Goal: Transaction & Acquisition: Purchase product/service

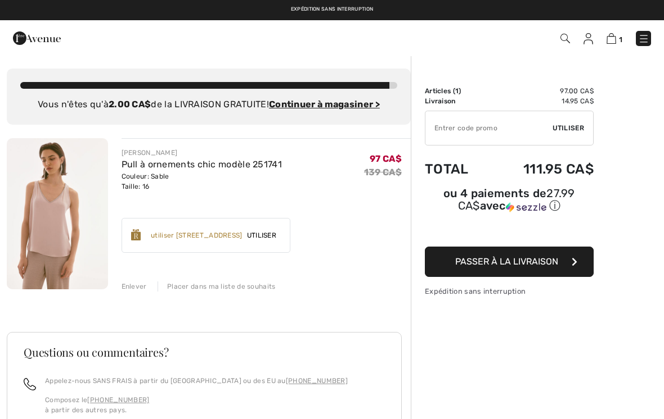
click at [527, 268] on button "Passer à la livraison" at bounding box center [509, 262] width 169 height 30
click at [509, 262] on span "Passer à la livraison" at bounding box center [506, 261] width 103 height 11
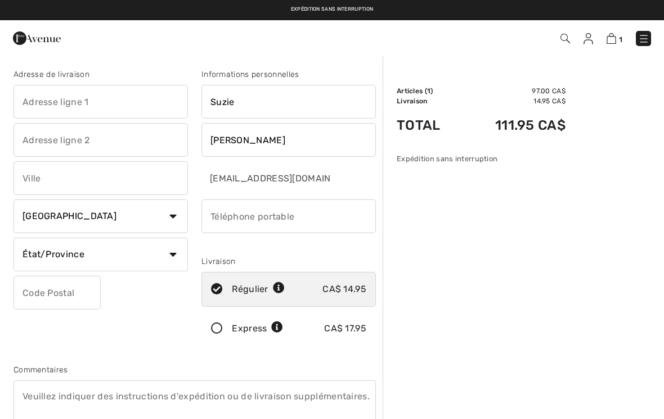
click at [40, 98] on input "text" at bounding box center [100, 102] width 174 height 34
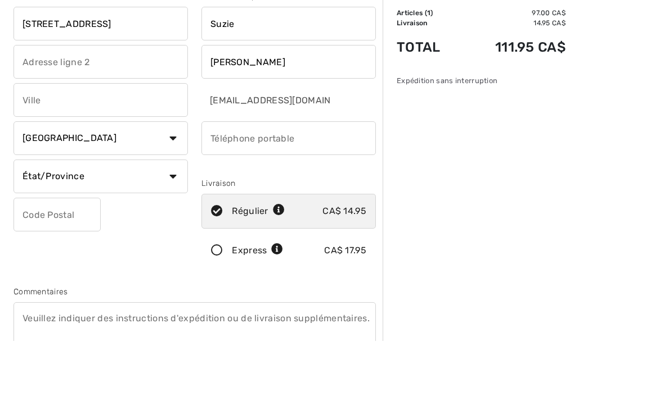
type input "250 rue de la Belize"
click at [30, 161] on input "text" at bounding box center [100, 178] width 174 height 34
type input "La Prairie"
click at [132, 238] on select "État/Province Alberta Colombie-Britannique Ile-du-Prince-Edward Manitoba Nouvea…" at bounding box center [100, 255] width 174 height 34
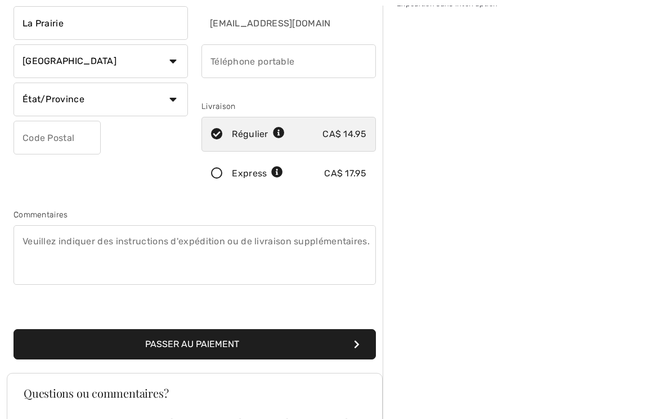
select select "QC"
click at [28, 143] on input "text" at bounding box center [56, 138] width 87 height 34
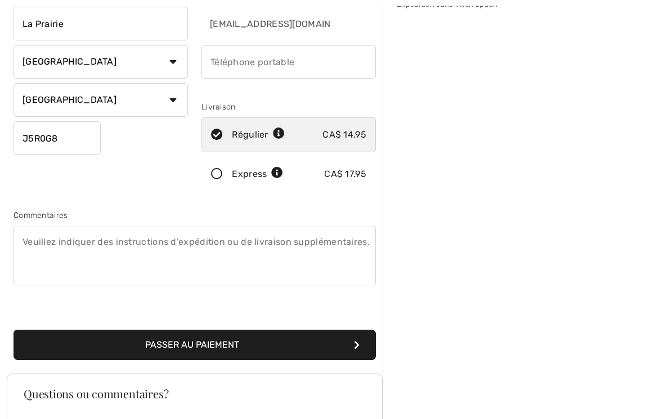
scroll to position [133, 0]
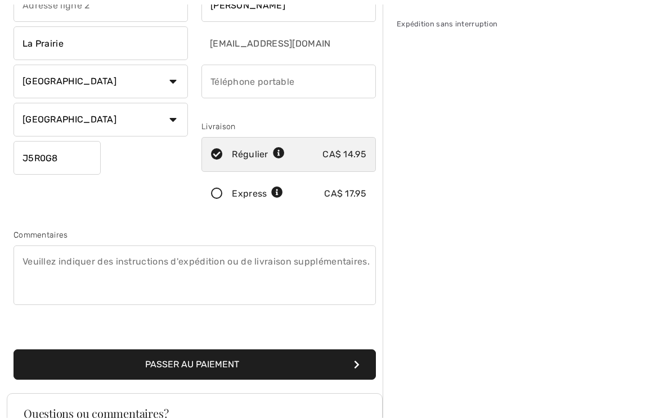
type input "J5R0G8"
click at [218, 79] on input "phone" at bounding box center [288, 83] width 174 height 34
type input "5142620314"
click at [190, 368] on button "Passer au paiement" at bounding box center [194, 365] width 362 height 30
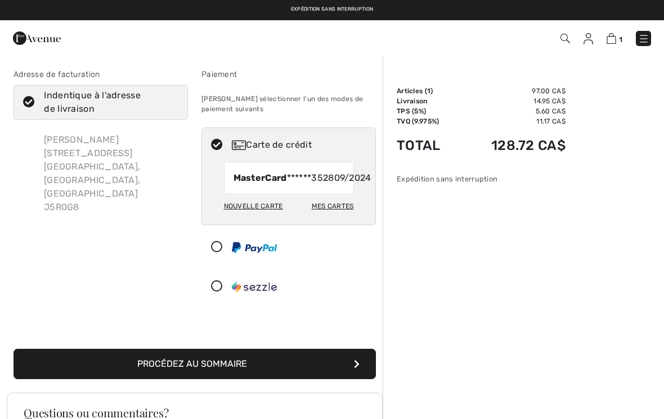
click at [267, 216] on div "Nouvelle carte" at bounding box center [253, 206] width 59 height 19
radio input "true"
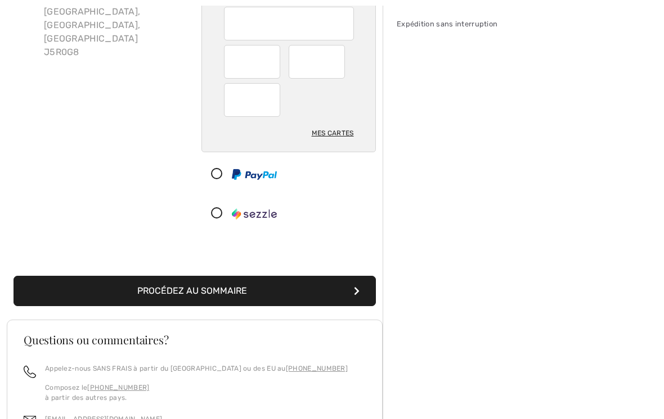
scroll to position [155, 0]
click at [201, 293] on button "Procédez au sommaire" at bounding box center [194, 291] width 362 height 30
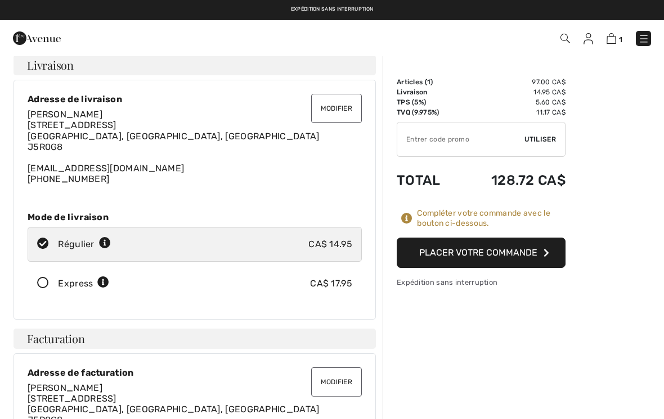
scroll to position [21, 0]
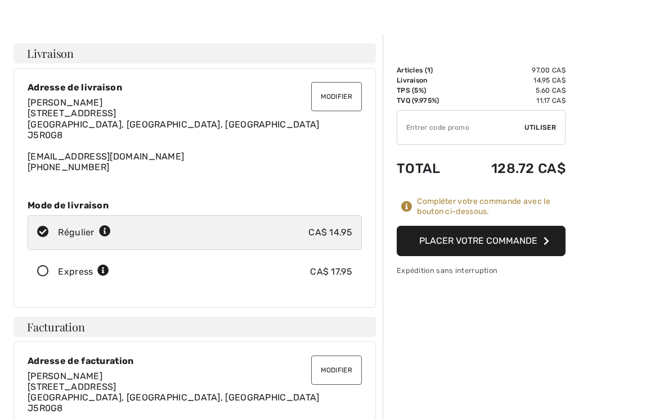
click at [480, 240] on button "Placer votre commande" at bounding box center [480, 241] width 169 height 30
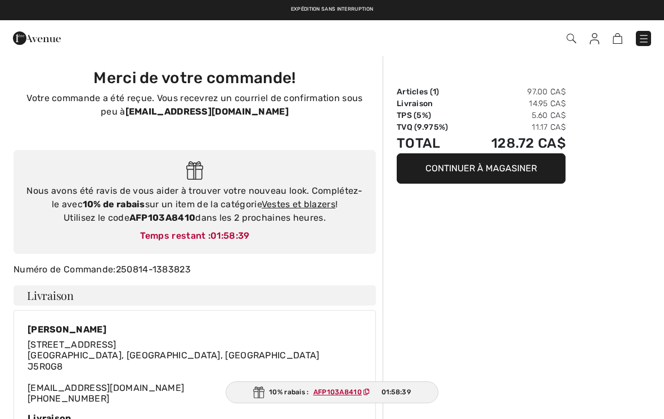
checkbox input "true"
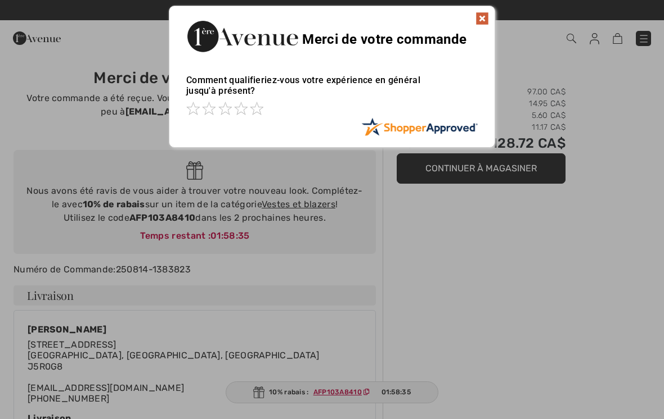
click at [482, 22] on img at bounding box center [481, 18] width 13 height 13
